Goal: Download file/media

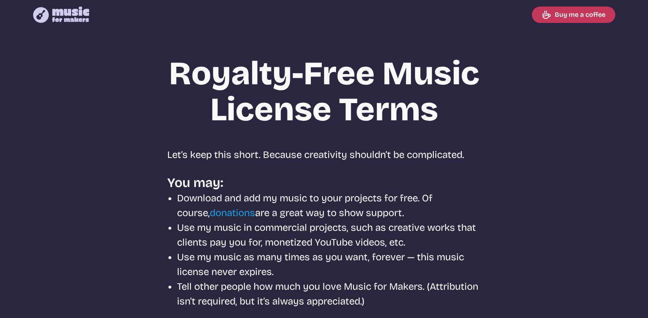
click at [62, 16] on icon at bounding box center [70, 15] width 37 height 16
select select "most popular"
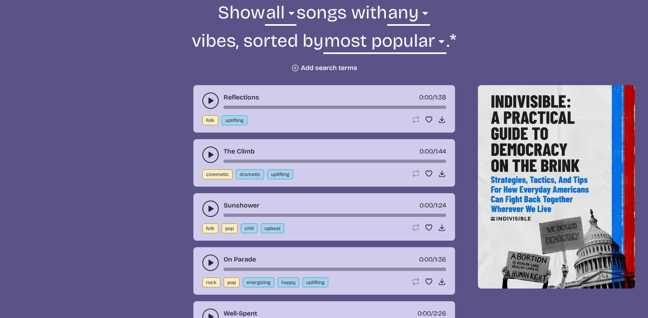
scroll to position [327, 0]
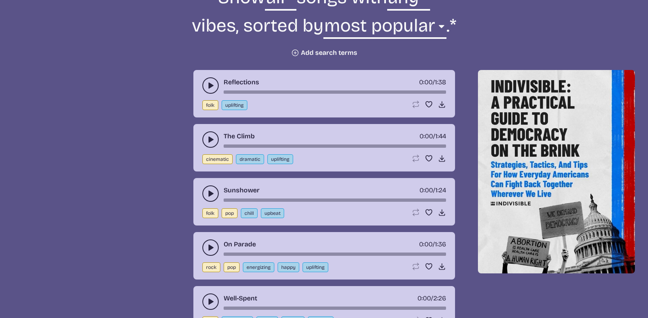
click at [210, 80] on button "play-pause toggle" at bounding box center [210, 85] width 16 height 16
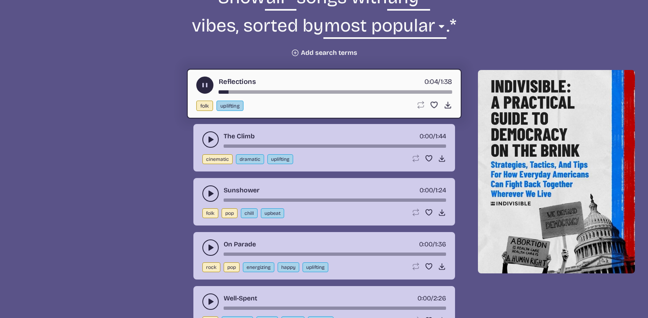
click at [209, 139] on icon "play-pause toggle" at bounding box center [211, 139] width 8 height 8
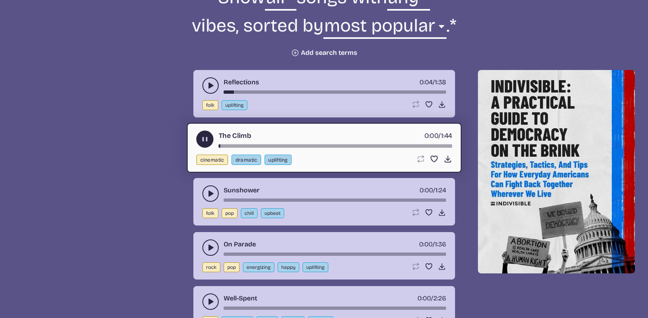
click at [214, 191] on icon "play-pause toggle" at bounding box center [211, 193] width 8 height 8
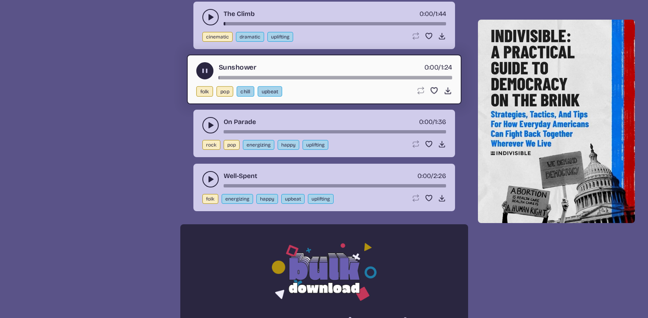
scroll to position [450, 0]
click at [211, 128] on icon "play-pause toggle" at bounding box center [211, 125] width 8 height 8
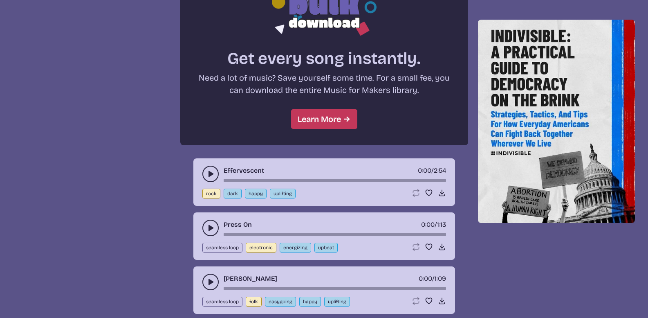
scroll to position [777, 0]
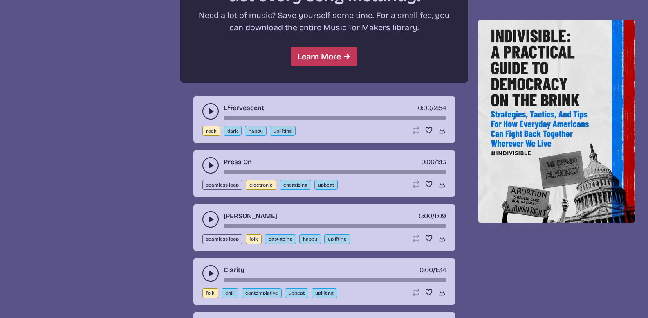
click at [207, 108] on icon "play-pause toggle" at bounding box center [211, 111] width 8 height 8
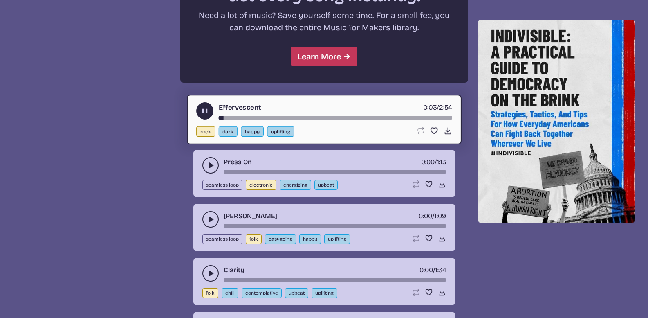
click at [265, 117] on div "song-time-bar" at bounding box center [335, 117] width 234 height 3
click at [329, 118] on div "song-time-bar" at bounding box center [335, 117] width 234 height 3
click at [213, 164] on icon "play-pause toggle" at bounding box center [211, 165] width 8 height 8
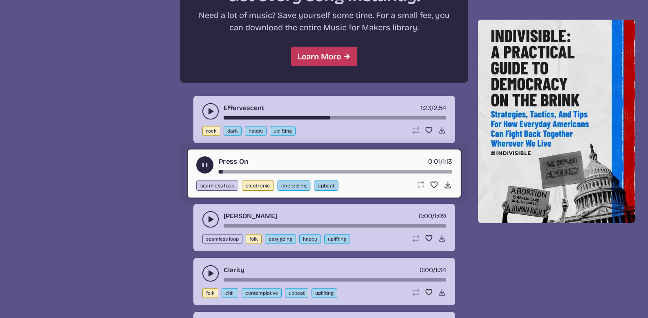
click at [271, 172] on div "song-time-bar" at bounding box center [335, 171] width 234 height 3
click at [210, 214] on button "play-pause toggle" at bounding box center [210, 219] width 16 height 16
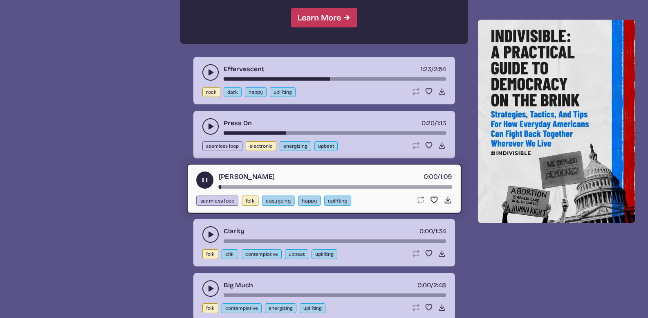
scroll to position [859, 0]
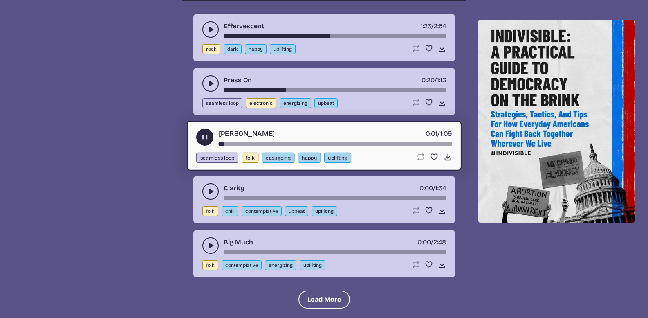
click at [209, 190] on use "play-pause toggle" at bounding box center [211, 191] width 8 height 8
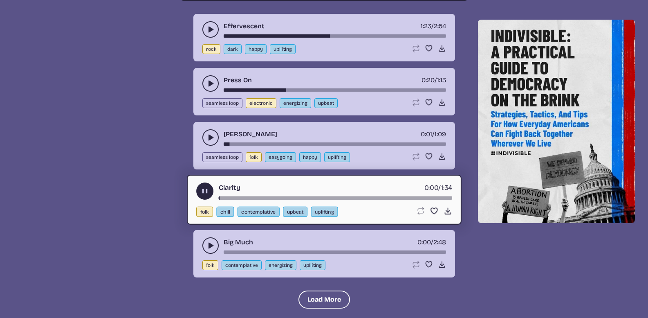
click at [266, 199] on div "song-time-bar" at bounding box center [335, 197] width 234 height 3
click at [213, 247] on icon "play-pause toggle" at bounding box center [211, 245] width 8 height 8
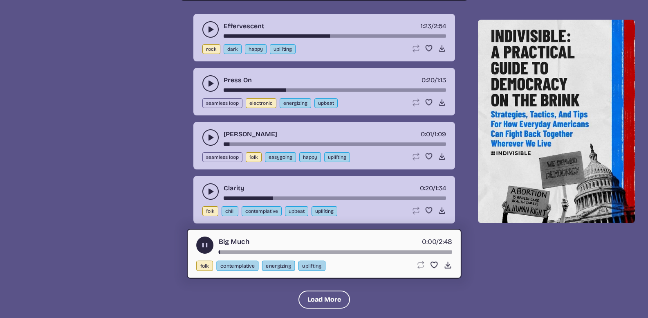
click at [212, 193] on icon "play-pause toggle" at bounding box center [211, 191] width 8 height 8
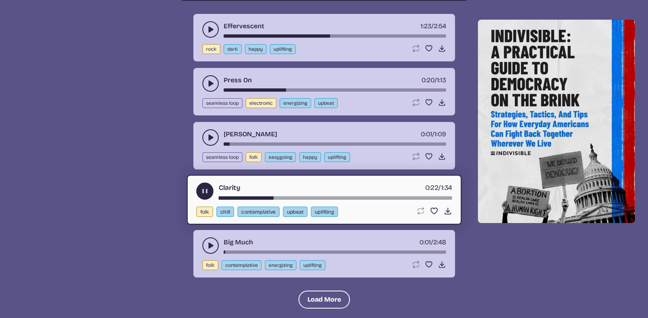
click at [208, 250] on button "play-pause toggle" at bounding box center [210, 245] width 16 height 16
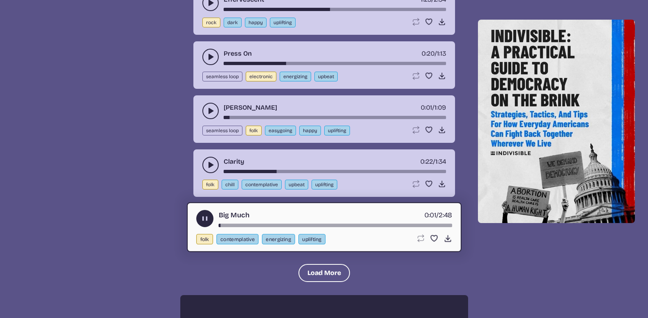
scroll to position [941, 0]
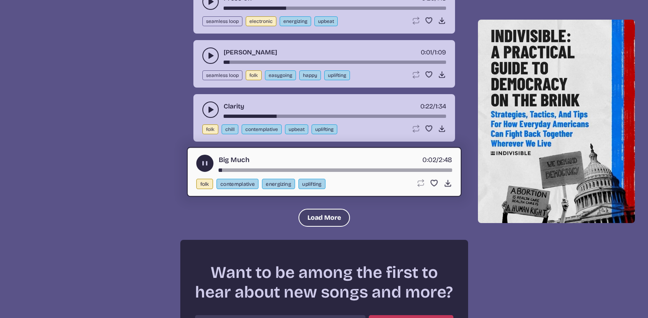
click at [326, 218] on button "Load More" at bounding box center [325, 218] width 52 height 18
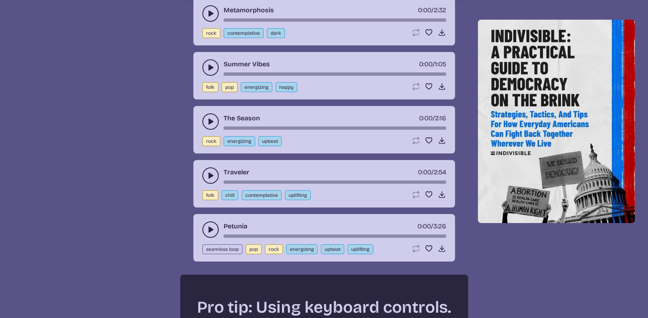
scroll to position [1145, 0]
click at [219, 173] on div "Traveler 0:00 / 2:54" at bounding box center [324, 175] width 244 height 16
click at [214, 172] on icon "play-pause toggle" at bounding box center [211, 175] width 8 height 8
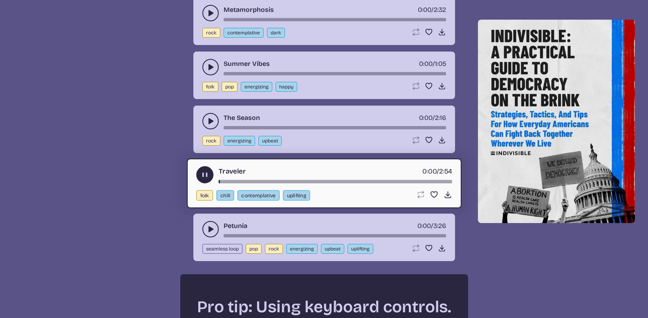
click at [288, 182] on div "song-time-bar" at bounding box center [335, 181] width 234 height 3
click at [320, 184] on div "Traveler 0:52 / 2:54 folk chill contemplative uplifting Loop song Loop this son…" at bounding box center [324, 183] width 275 height 50
click at [339, 179] on div "Traveler 0:53 / 2:54" at bounding box center [324, 174] width 256 height 17
click at [342, 181] on div "song-time-bar" at bounding box center [335, 181] width 234 height 3
click at [214, 224] on button "play-pause toggle" at bounding box center [210, 229] width 16 height 16
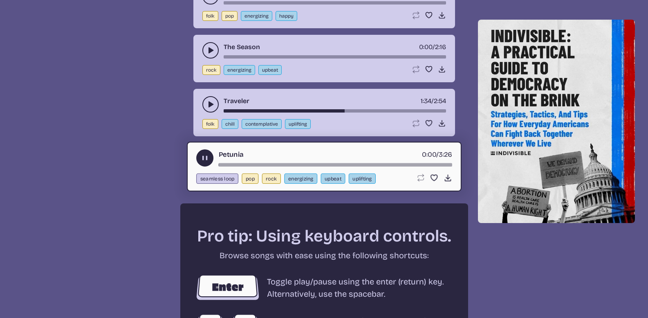
scroll to position [1309, 0]
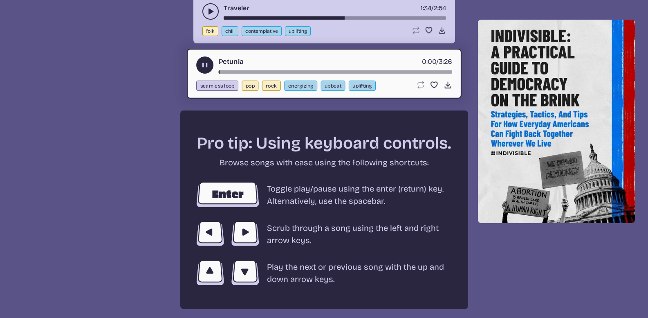
click at [205, 66] on use "play-pause toggle" at bounding box center [204, 65] width 9 height 9
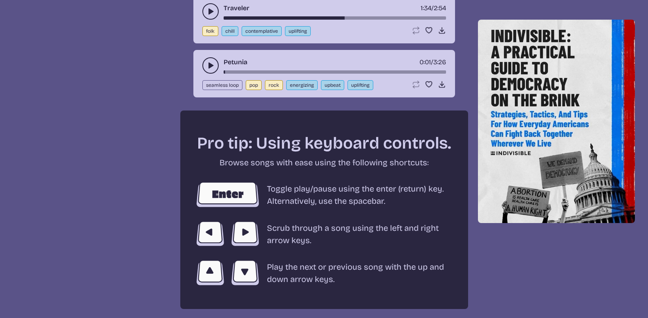
scroll to position [1554, 0]
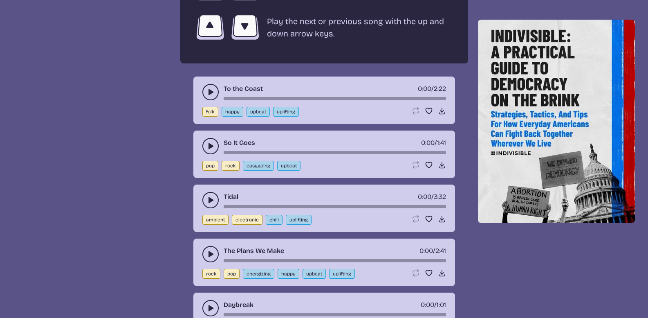
click at [210, 90] on use "play-pause toggle" at bounding box center [211, 92] width 8 height 8
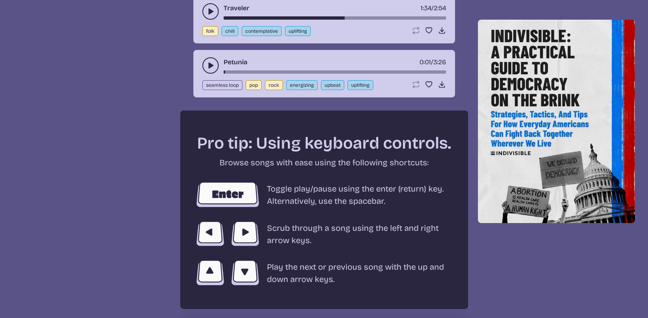
scroll to position [1473, 0]
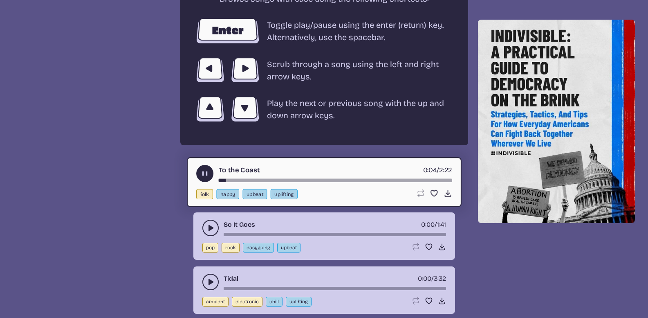
click at [269, 180] on div "song-time-bar" at bounding box center [335, 180] width 234 height 3
click at [299, 180] on div "song-time-bar" at bounding box center [335, 180] width 234 height 3
click at [354, 180] on div "song-time-bar" at bounding box center [335, 180] width 234 height 3
click at [376, 181] on div "song-time-bar" at bounding box center [335, 180] width 234 height 3
click at [211, 228] on use "play-pause toggle" at bounding box center [211, 228] width 8 height 8
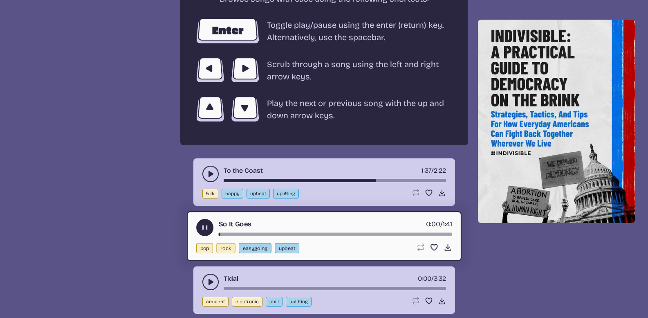
click at [241, 235] on div "song-time-bar" at bounding box center [335, 234] width 234 height 3
click at [270, 235] on div "song-time-bar" at bounding box center [335, 234] width 234 height 3
drag, startPoint x: 209, startPoint y: 278, endPoint x: 230, endPoint y: 286, distance: 21.7
click at [210, 278] on icon "play-pause toggle" at bounding box center [211, 282] width 8 height 8
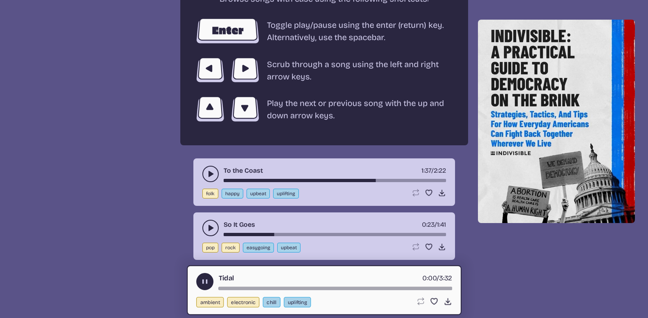
click at [240, 286] on div "Tidal 0:00 / 3:32" at bounding box center [324, 281] width 256 height 17
click at [259, 289] on div "song-time-bar" at bounding box center [335, 288] width 234 height 3
click at [308, 287] on div "song-time-bar" at bounding box center [335, 288] width 234 height 3
click at [362, 288] on div "song-time-bar" at bounding box center [335, 288] width 234 height 3
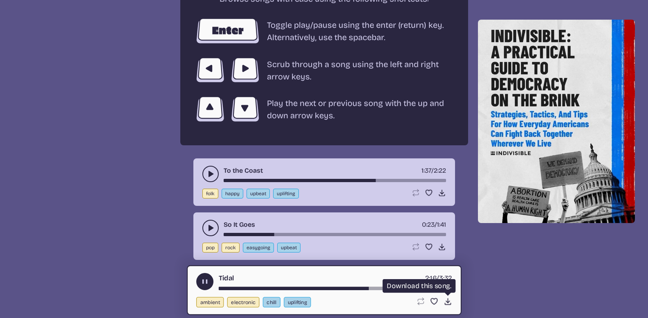
click at [447, 299] on icon "Download song" at bounding box center [447, 301] width 9 height 9
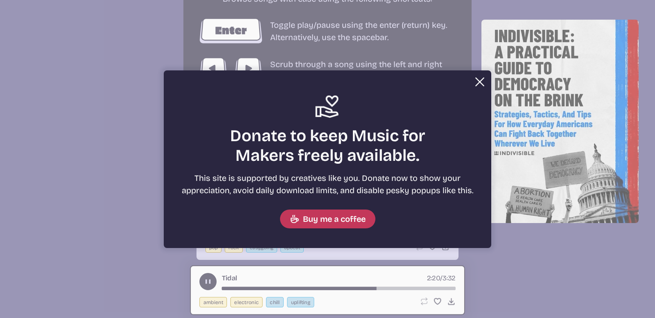
click at [475, 80] on button "Close" at bounding box center [479, 82] width 16 height 16
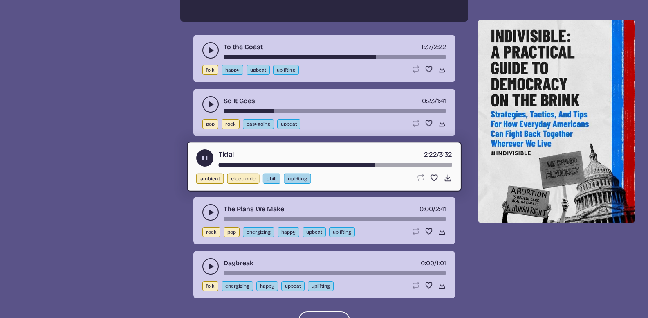
scroll to position [1595, 0]
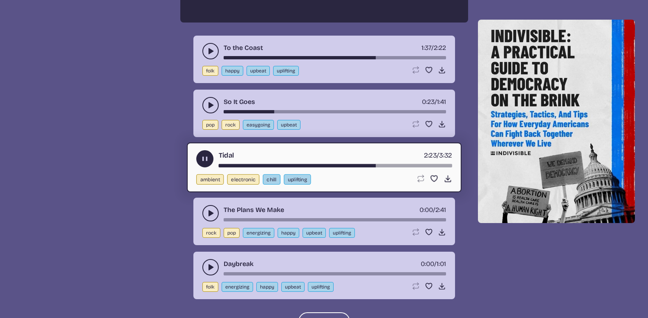
click at [206, 160] on icon "play-pause toggle" at bounding box center [204, 159] width 9 height 9
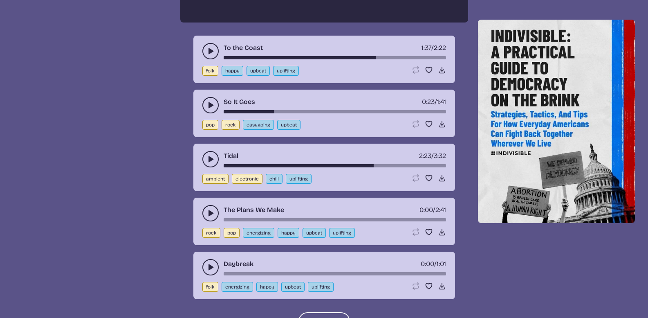
click at [208, 210] on icon "play-pause toggle" at bounding box center [211, 213] width 8 height 8
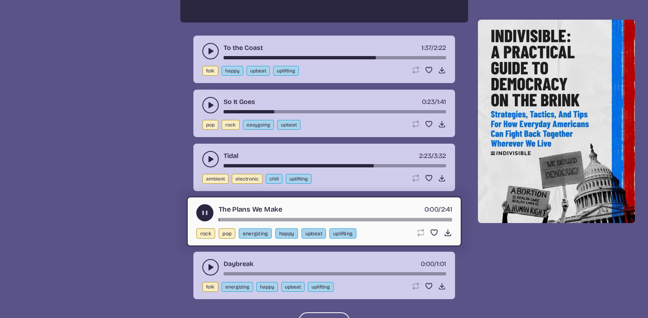
click at [263, 219] on div "song-time-bar" at bounding box center [335, 219] width 234 height 3
click at [299, 222] on div "The Plans We Make 0:31 / 2:41 rock pop energizing happy upbeat uplifting Loop s…" at bounding box center [324, 221] width 275 height 50
click at [215, 266] on button "play-pause toggle" at bounding box center [210, 267] width 16 height 16
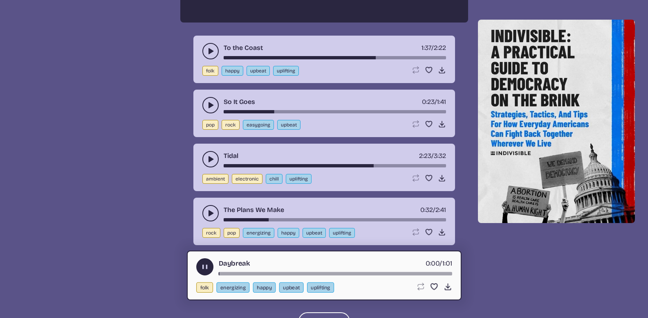
click at [251, 273] on div "song-time-bar" at bounding box center [335, 273] width 234 height 3
click at [208, 265] on icon "play-pause toggle" at bounding box center [204, 267] width 9 height 9
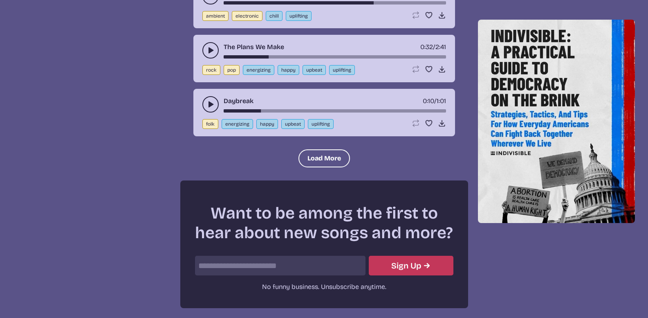
scroll to position [1759, 0]
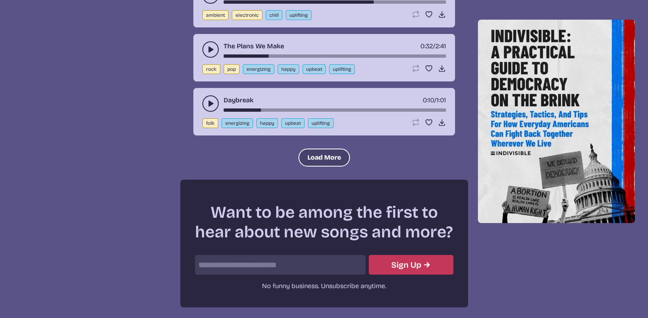
click at [313, 159] on button "Load More" at bounding box center [325, 157] width 52 height 18
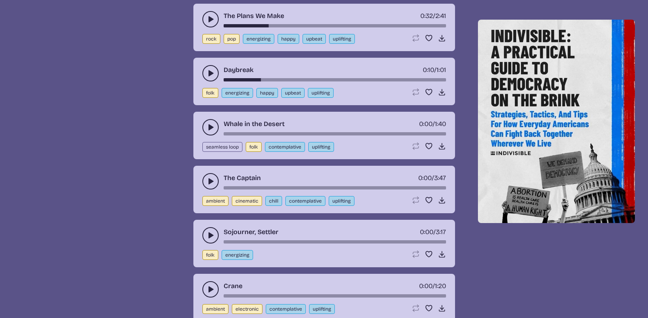
scroll to position [1841, 0]
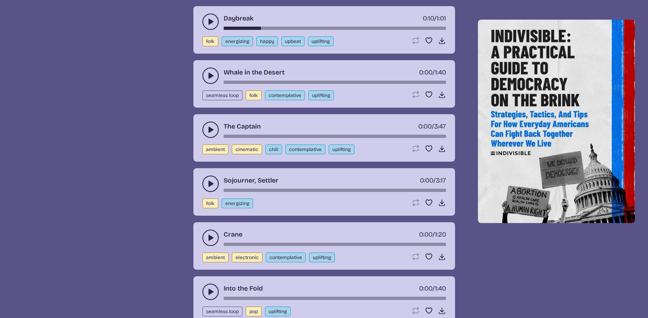
click at [212, 129] on use "play-pause toggle" at bounding box center [211, 130] width 8 height 8
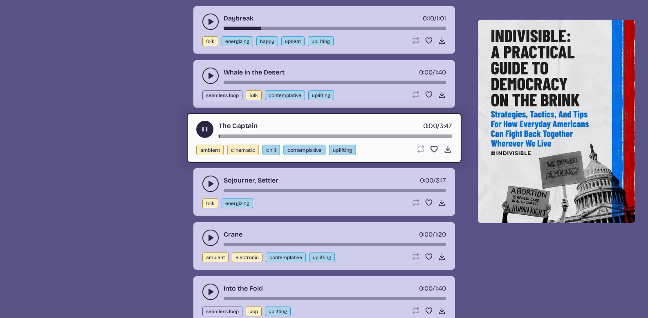
click at [247, 191] on div "song-time-bar" at bounding box center [335, 190] width 223 height 3
click at [260, 139] on div "The Captain 0:02 / 3:47 ambient cinematic chill contemplative uplifting Loop so…" at bounding box center [324, 138] width 275 height 50
click at [277, 136] on div "song-time-bar" at bounding box center [335, 136] width 234 height 3
click at [213, 181] on icon "play-pause toggle" at bounding box center [211, 184] width 8 height 8
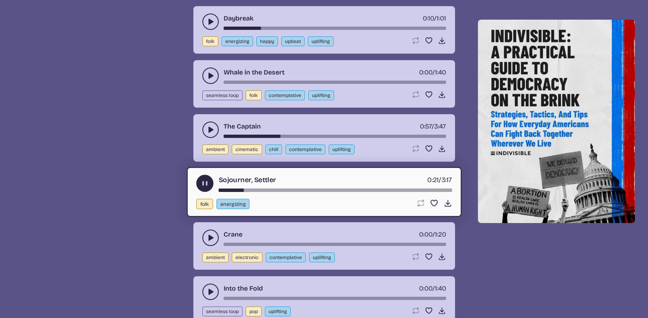
click at [275, 190] on div "song-time-bar" at bounding box center [335, 190] width 234 height 3
click at [337, 191] on div "song-time-bar" at bounding box center [335, 190] width 234 height 3
click at [208, 237] on icon "play-pause toggle" at bounding box center [211, 238] width 8 height 8
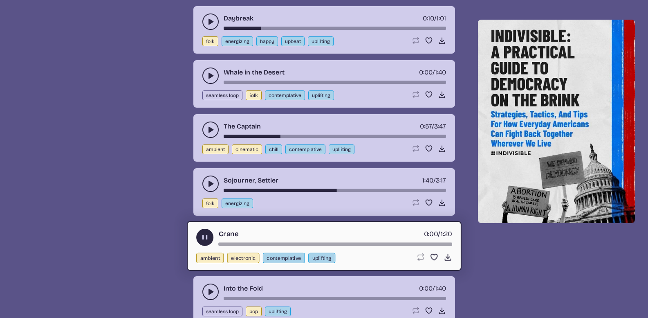
click at [261, 243] on div "song-time-bar" at bounding box center [335, 244] width 234 height 3
click at [322, 245] on div "song-time-bar" at bounding box center [335, 244] width 234 height 3
click at [209, 292] on use "play-pause toggle" at bounding box center [211, 292] width 8 height 8
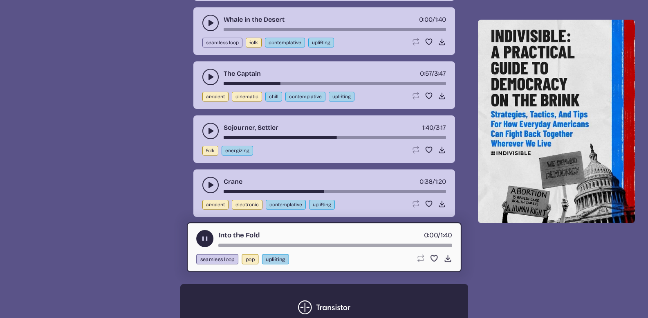
scroll to position [2004, 0]
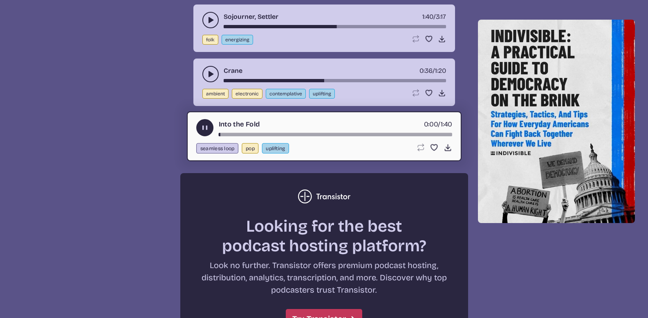
click at [291, 137] on div "Into the Fold 0:00 / 1:40 seamless loop pop uplifting Loop song Loop this song.…" at bounding box center [324, 136] width 275 height 50
drag, startPoint x: 299, startPoint y: 130, endPoint x: 308, endPoint y: 136, distance: 10.5
click at [300, 130] on div "Into the Fold 0:01 / 1:40" at bounding box center [324, 127] width 256 height 17
click at [308, 137] on div "Into the Fold 0:01 / 1:40 seamless loop pop uplifting Loop song Loop this song.…" at bounding box center [324, 136] width 275 height 50
click at [308, 134] on div "song-time-bar" at bounding box center [335, 134] width 234 height 3
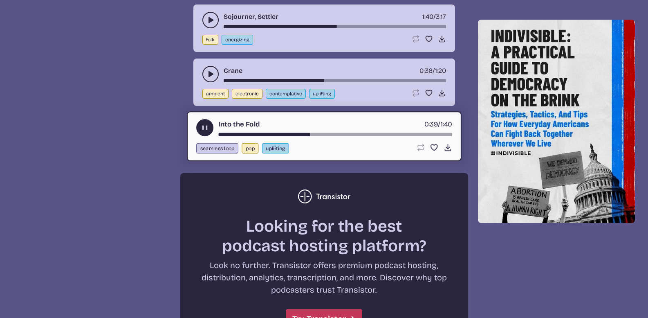
click at [209, 130] on icon "play-pause toggle" at bounding box center [204, 128] width 9 height 9
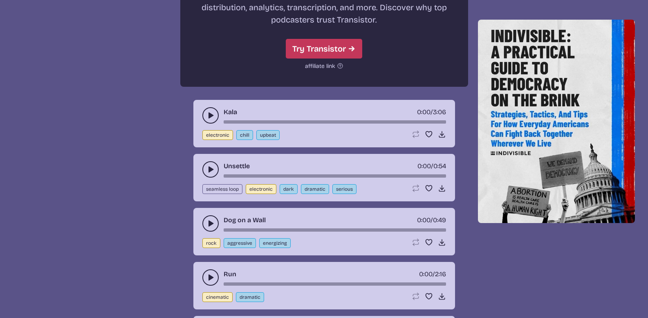
scroll to position [2291, 0]
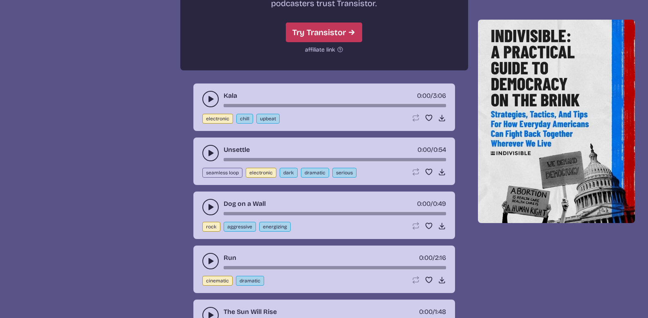
click at [209, 103] on button "play-pause toggle" at bounding box center [210, 99] width 16 height 16
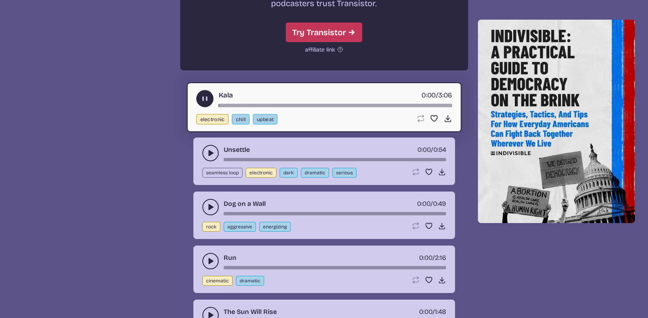
click at [281, 105] on div "song-time-bar" at bounding box center [335, 104] width 234 height 3
click at [307, 104] on div "song-time-bar" at bounding box center [335, 104] width 234 height 3
click at [212, 151] on icon "play-pause toggle" at bounding box center [211, 153] width 8 height 8
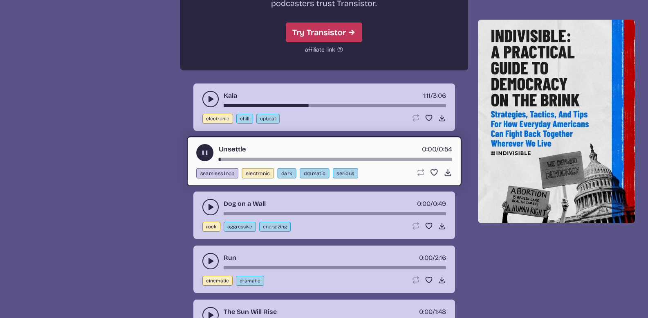
click at [263, 158] on div "song-time-bar" at bounding box center [335, 158] width 234 height 3
drag, startPoint x: 344, startPoint y: 159, endPoint x: 349, endPoint y: 156, distance: 5.3
click at [344, 159] on div "song-time-bar" at bounding box center [335, 158] width 234 height 3
click at [348, 106] on div "song-time-bar" at bounding box center [335, 105] width 223 height 3
click at [218, 101] on div "Kala 1:44 / 3:06" at bounding box center [324, 99] width 244 height 16
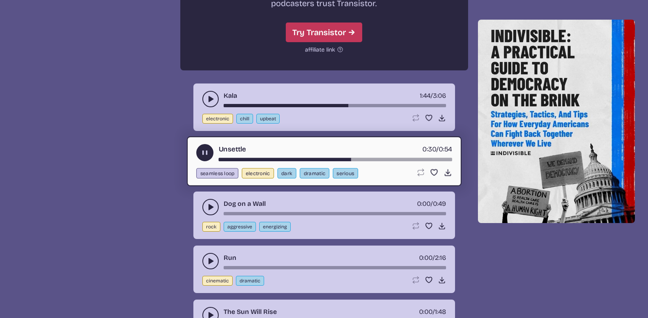
click at [214, 101] on icon "play-pause toggle" at bounding box center [211, 99] width 8 height 8
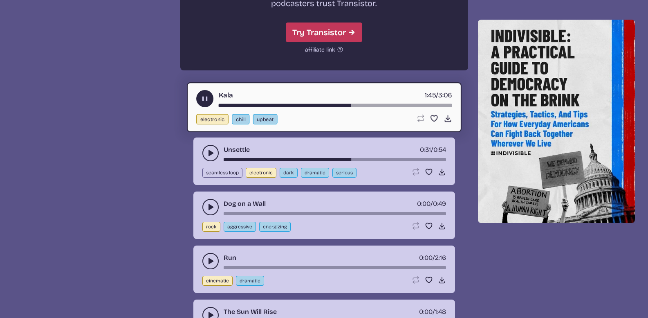
click at [398, 106] on div "song-time-bar" at bounding box center [335, 104] width 234 height 3
click at [211, 203] on icon "play-pause toggle" at bounding box center [211, 207] width 8 height 8
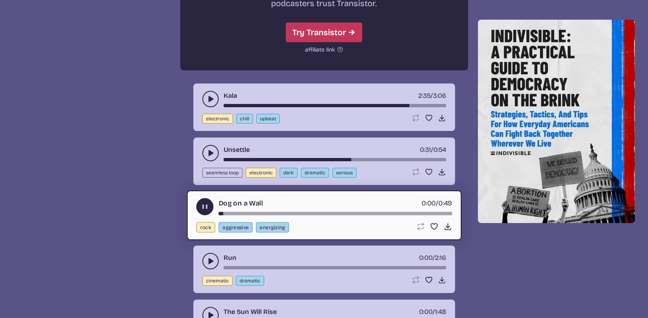
click at [275, 212] on div "song-time-bar" at bounding box center [335, 212] width 234 height 3
click at [214, 257] on icon "play-pause toggle" at bounding box center [211, 261] width 8 height 8
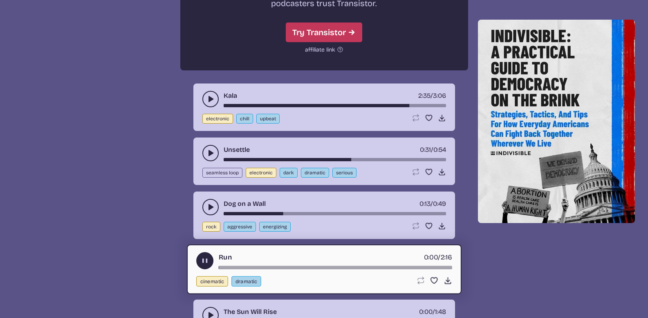
click at [273, 268] on div "song-time-bar" at bounding box center [335, 266] width 234 height 3
click at [201, 259] on icon "play-pause toggle" at bounding box center [204, 260] width 9 height 9
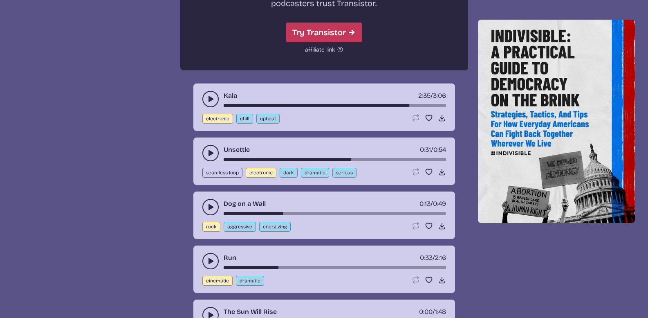
click at [211, 101] on icon "play-pause toggle" at bounding box center [211, 99] width 8 height 8
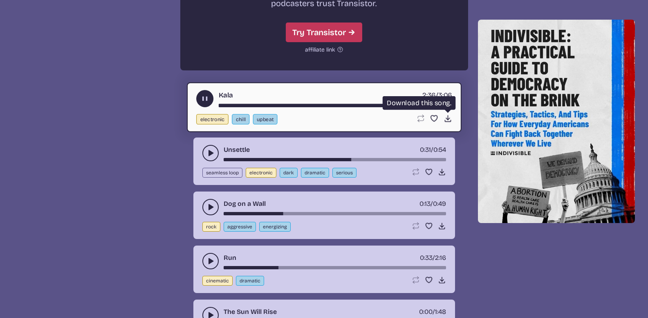
click at [449, 116] on icon "Download song" at bounding box center [447, 118] width 9 height 9
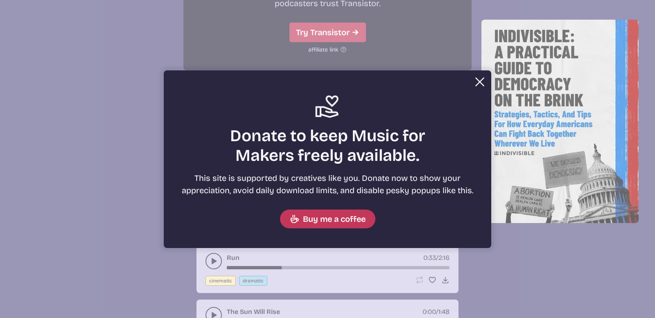
click at [473, 80] on button "Close" at bounding box center [479, 82] width 16 height 16
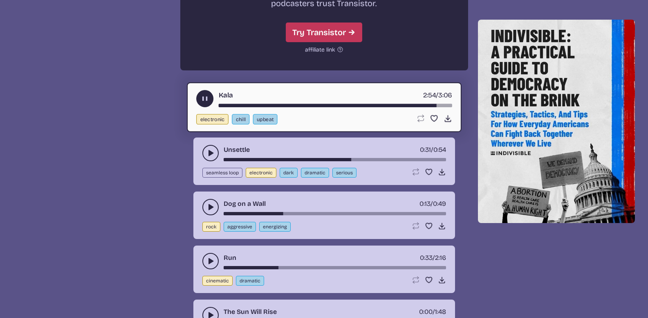
click at [209, 95] on button "play-pause toggle" at bounding box center [204, 98] width 17 height 17
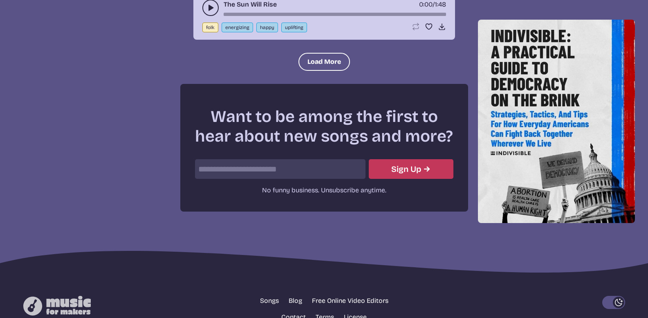
scroll to position [2568, 0]
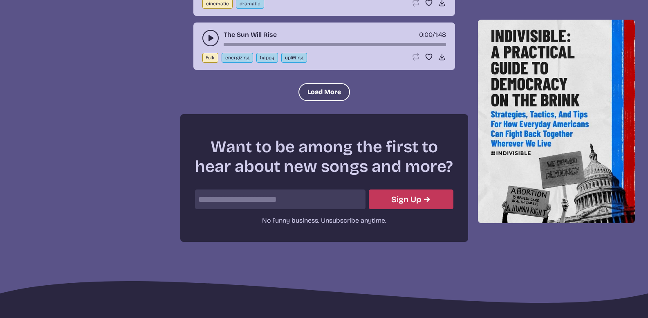
click at [308, 89] on button "Load More" at bounding box center [325, 92] width 52 height 18
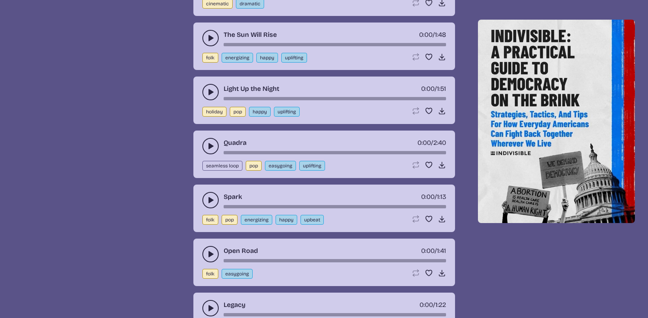
click at [211, 37] on use "play-pause toggle" at bounding box center [211, 38] width 8 height 8
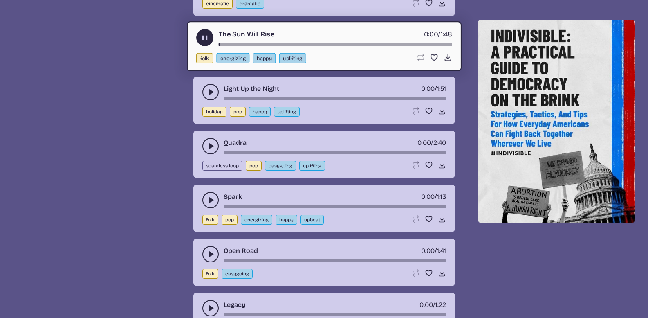
click at [292, 44] on div "song-time-bar" at bounding box center [335, 44] width 234 height 3
click at [332, 45] on div "song-time-bar" at bounding box center [335, 44] width 234 height 3
click at [214, 89] on icon "play-pause toggle" at bounding box center [211, 92] width 8 height 8
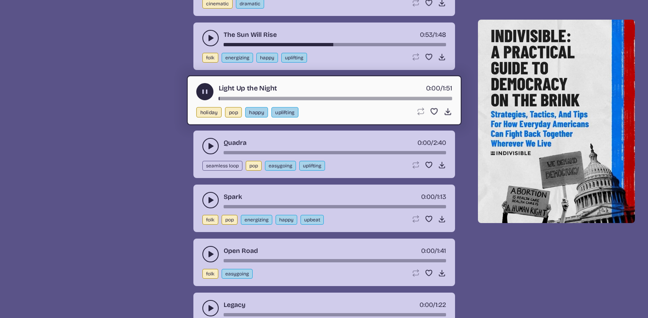
click at [288, 98] on div "song-time-bar" at bounding box center [335, 98] width 234 height 3
click at [221, 139] on div "Quadra 0:00 / 2:40" at bounding box center [324, 146] width 244 height 16
click at [215, 144] on button "play-pause toggle" at bounding box center [210, 146] width 16 height 16
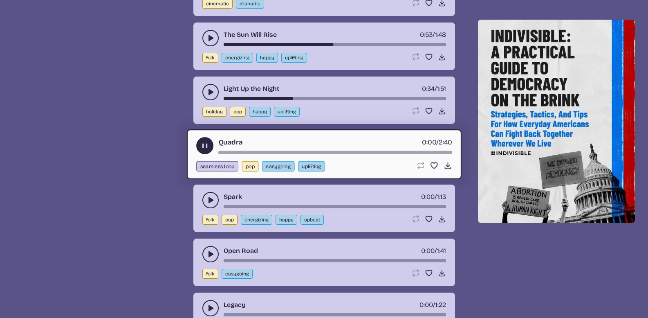
click at [301, 153] on div "song-time-bar" at bounding box center [335, 152] width 234 height 3
click at [206, 198] on button "play-pause toggle" at bounding box center [210, 200] width 16 height 16
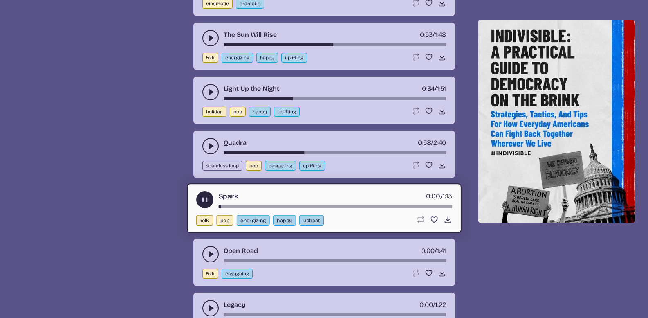
click at [277, 207] on div "song-time-bar" at bounding box center [335, 206] width 234 height 3
click at [346, 208] on div "song-time-bar" at bounding box center [335, 206] width 234 height 3
click at [214, 249] on button "play-pause toggle" at bounding box center [210, 254] width 16 height 16
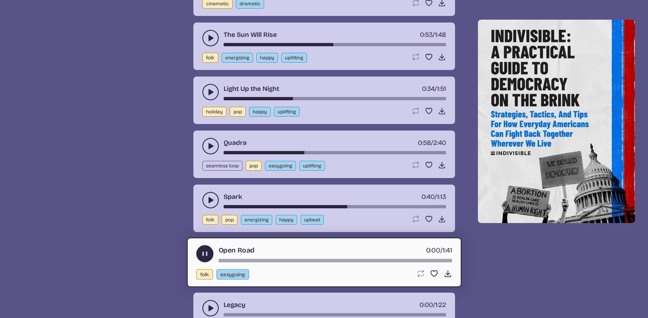
click at [265, 261] on div "song-time-bar" at bounding box center [335, 260] width 234 height 3
click at [344, 262] on div "Open Road 0:20 / 1:41 folk easygoing Loop song Loop this song. Favorite song Sa…" at bounding box center [324, 262] width 275 height 50
click at [349, 262] on div "song-time-bar" at bounding box center [335, 260] width 234 height 3
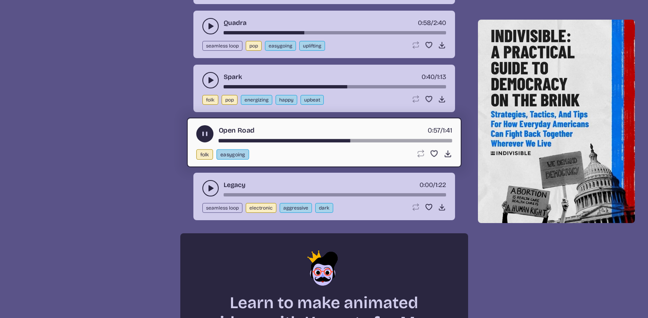
scroll to position [2690, 0]
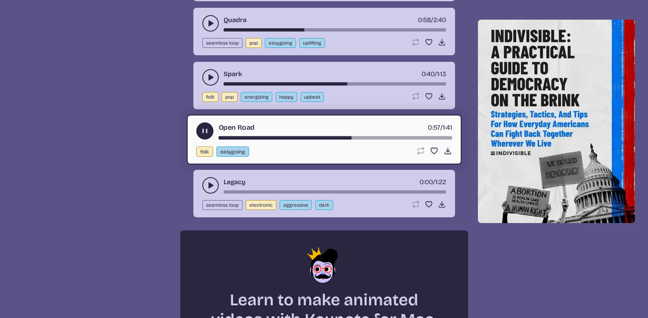
click at [200, 171] on div "Legacy 0:00 / 1:22 seamless loop electronic aggressive dark Loop song Loop this…" at bounding box center [324, 193] width 262 height 47
drag, startPoint x: 208, startPoint y: 177, endPoint x: 212, endPoint y: 180, distance: 5.6
click at [209, 178] on div "Legacy 0:00 / 1:22" at bounding box center [324, 185] width 244 height 16
click at [217, 184] on button "play-pause toggle" at bounding box center [210, 185] width 16 height 16
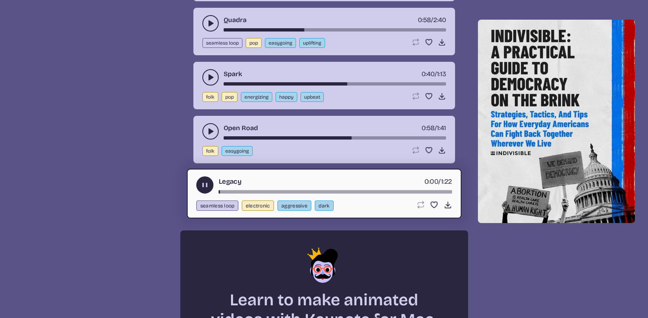
click at [281, 190] on div "song-time-bar" at bounding box center [335, 191] width 234 height 3
click at [340, 193] on div "song-time-bar" at bounding box center [335, 191] width 234 height 3
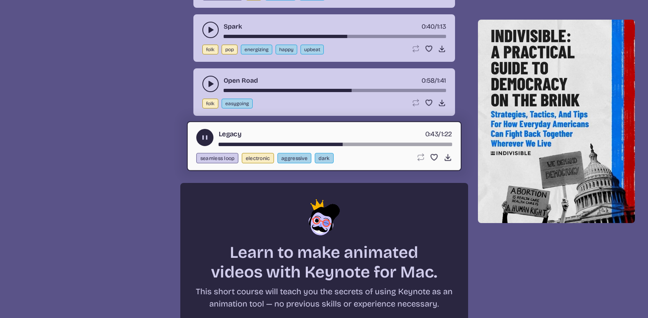
scroll to position [2731, 0]
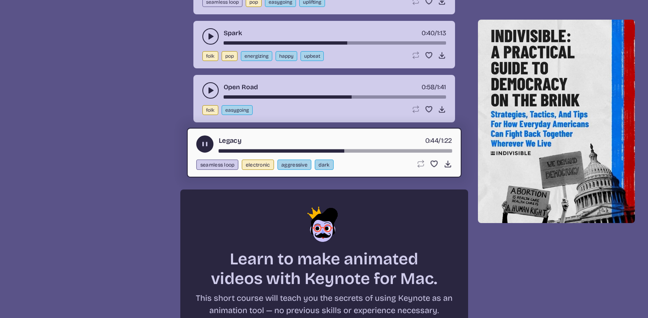
click at [204, 144] on use "play-pause toggle" at bounding box center [204, 143] width 9 height 9
